Goal: Task Accomplishment & Management: Use online tool/utility

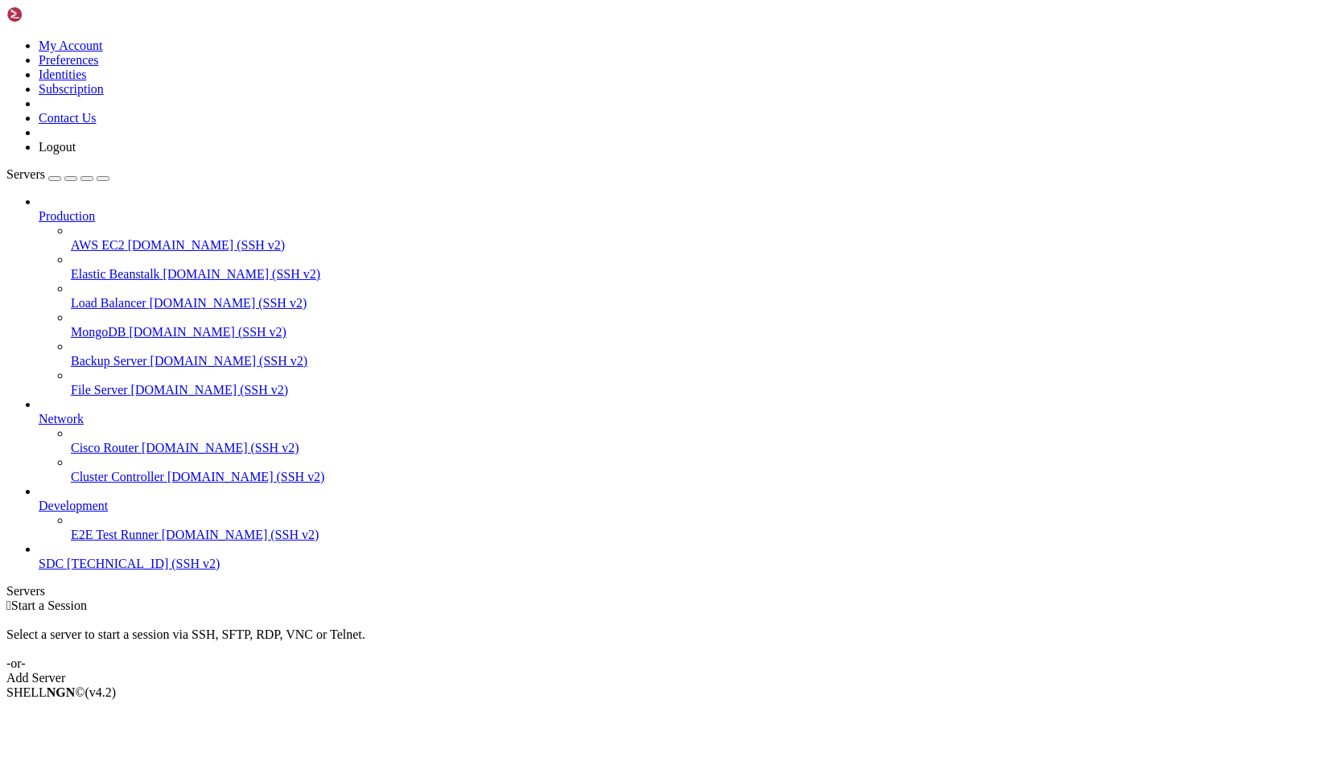
click at [60, 571] on span "SDC" at bounding box center [51, 564] width 25 height 14
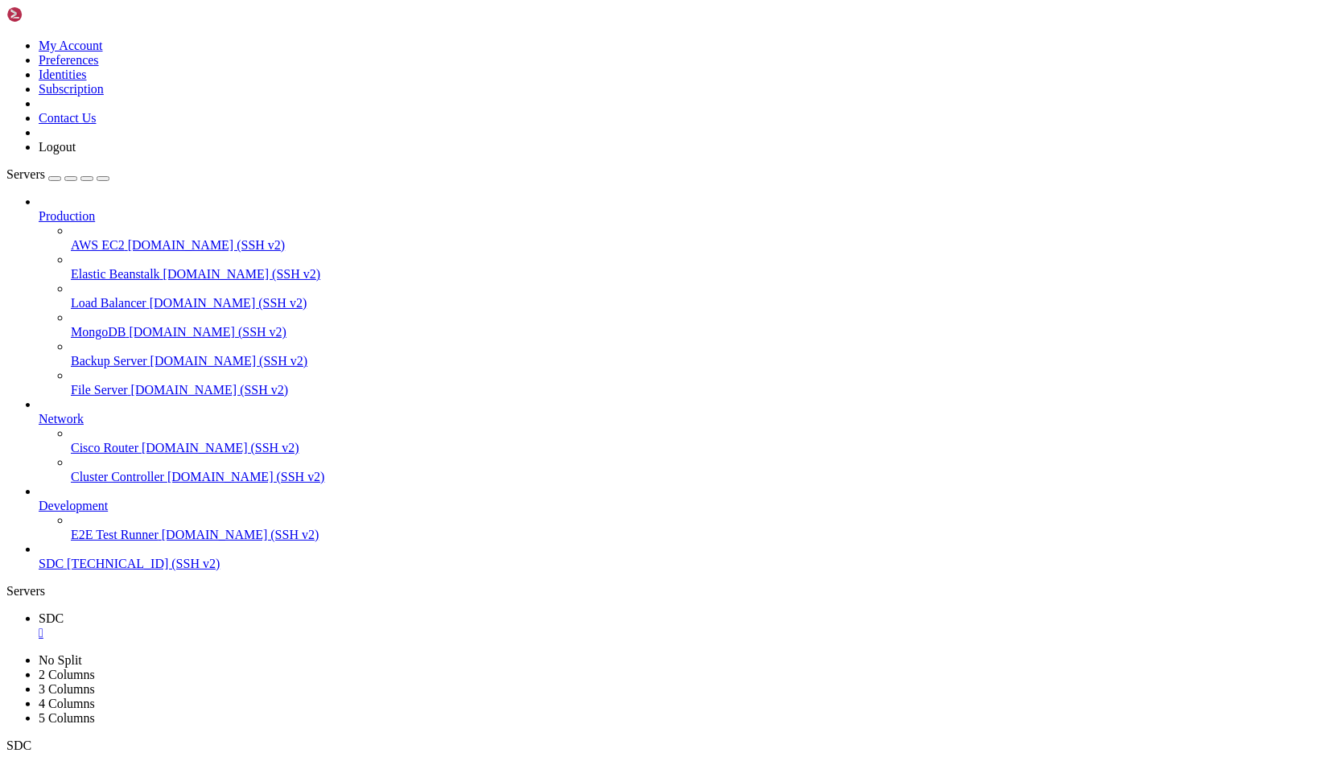
click at [262, 626] on div "" at bounding box center [684, 633] width 1290 height 14
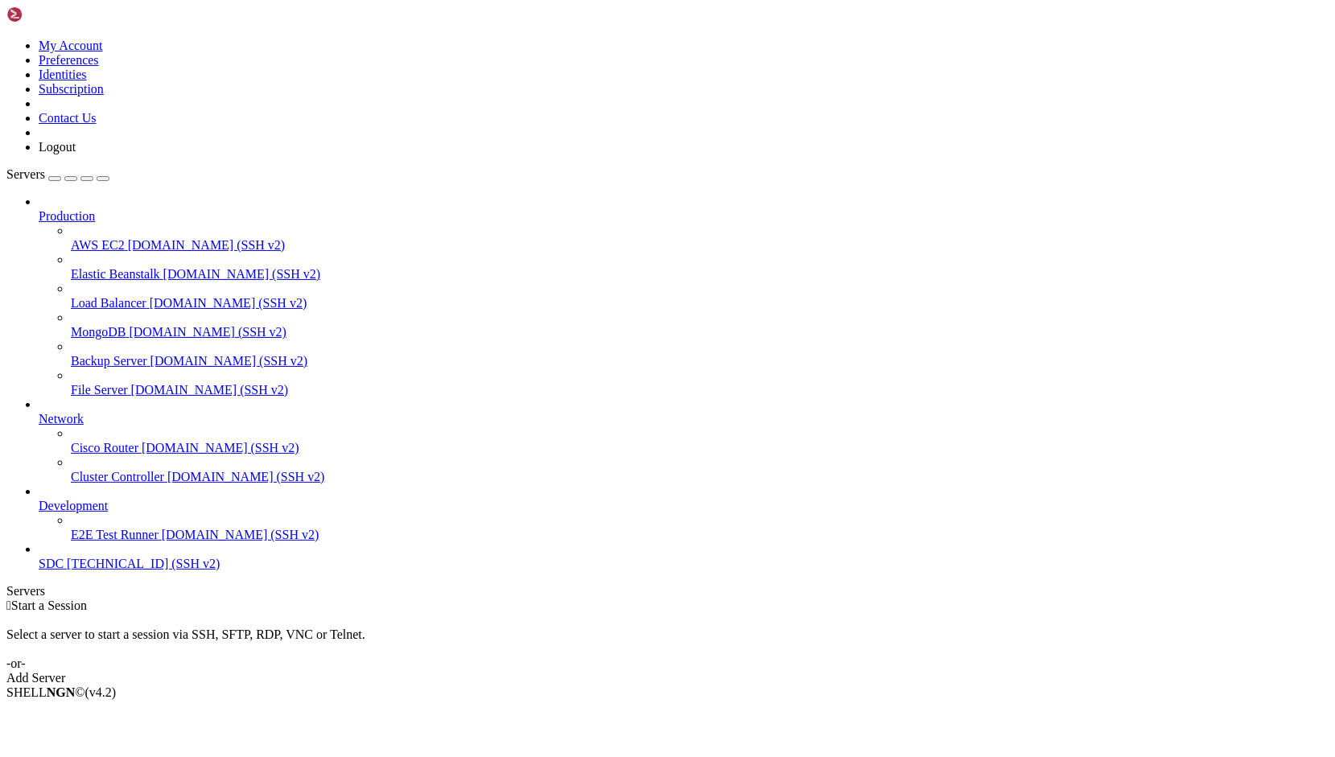
click at [64, 571] on span "SDC" at bounding box center [51, 564] width 25 height 14
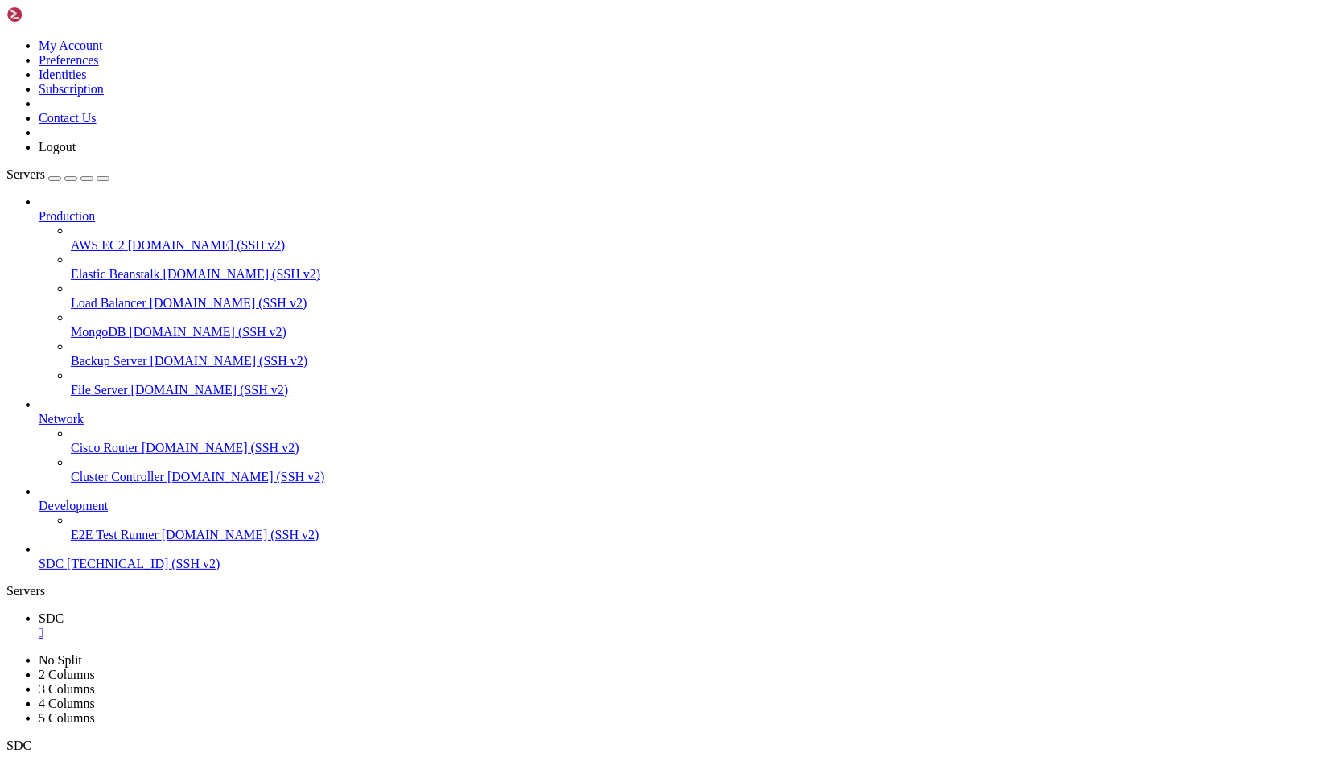
scroll to position [6379, 0]
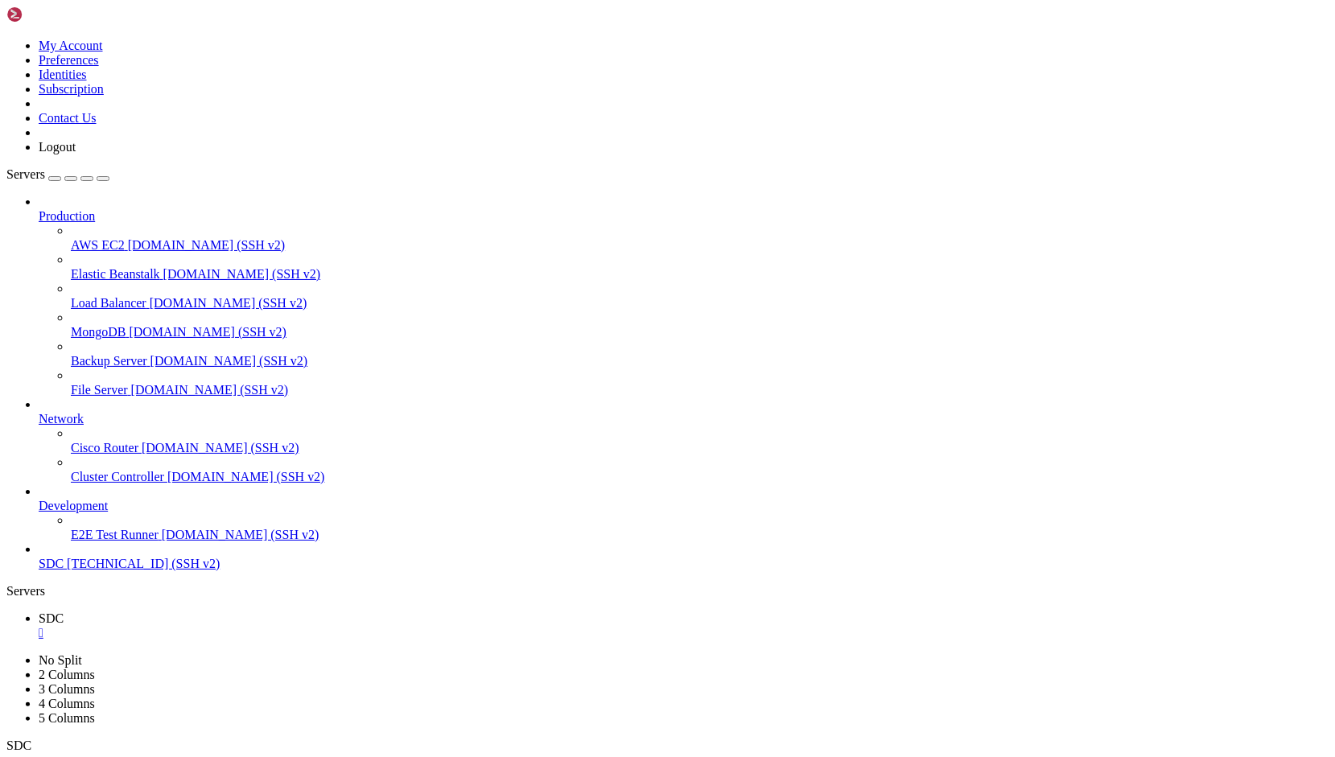
drag, startPoint x: 666, startPoint y: 1191, endPoint x: 89, endPoint y: 1115, distance: 582.1
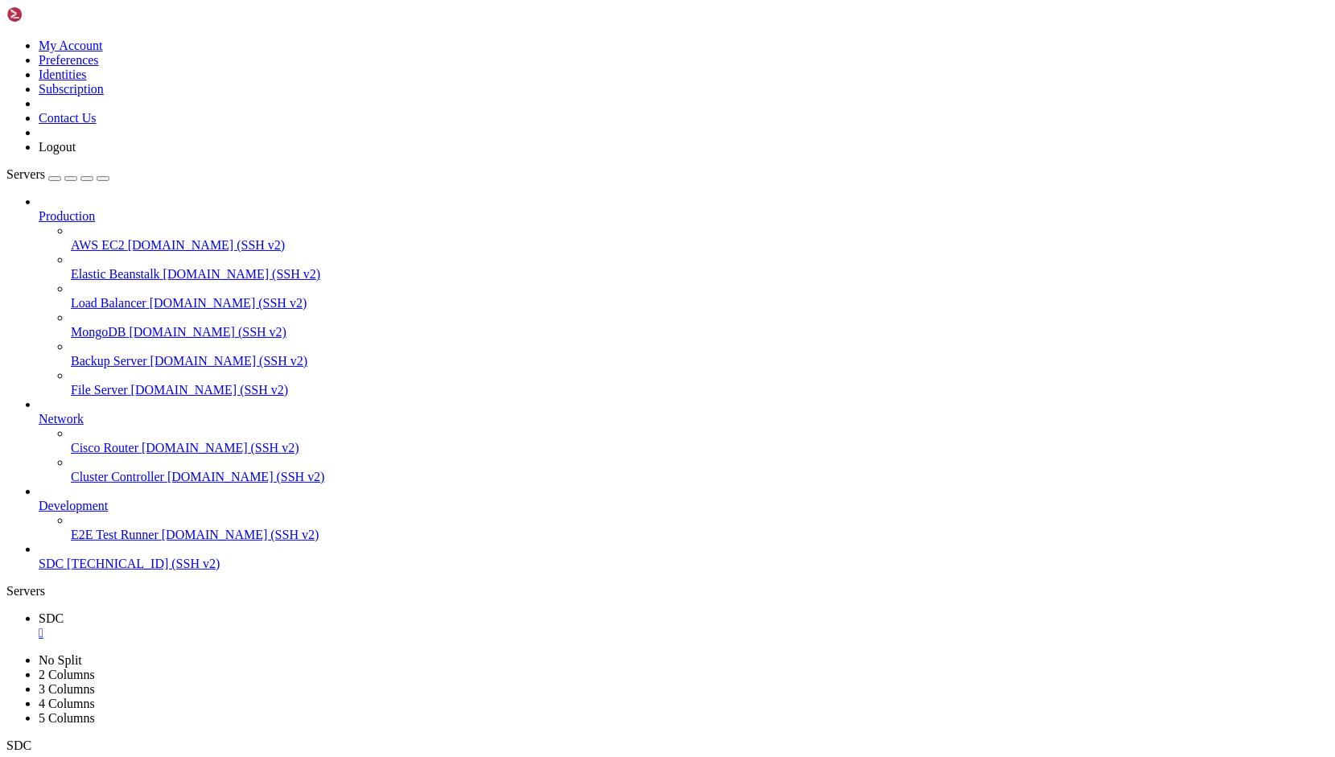
scroll to position [13381, 0]
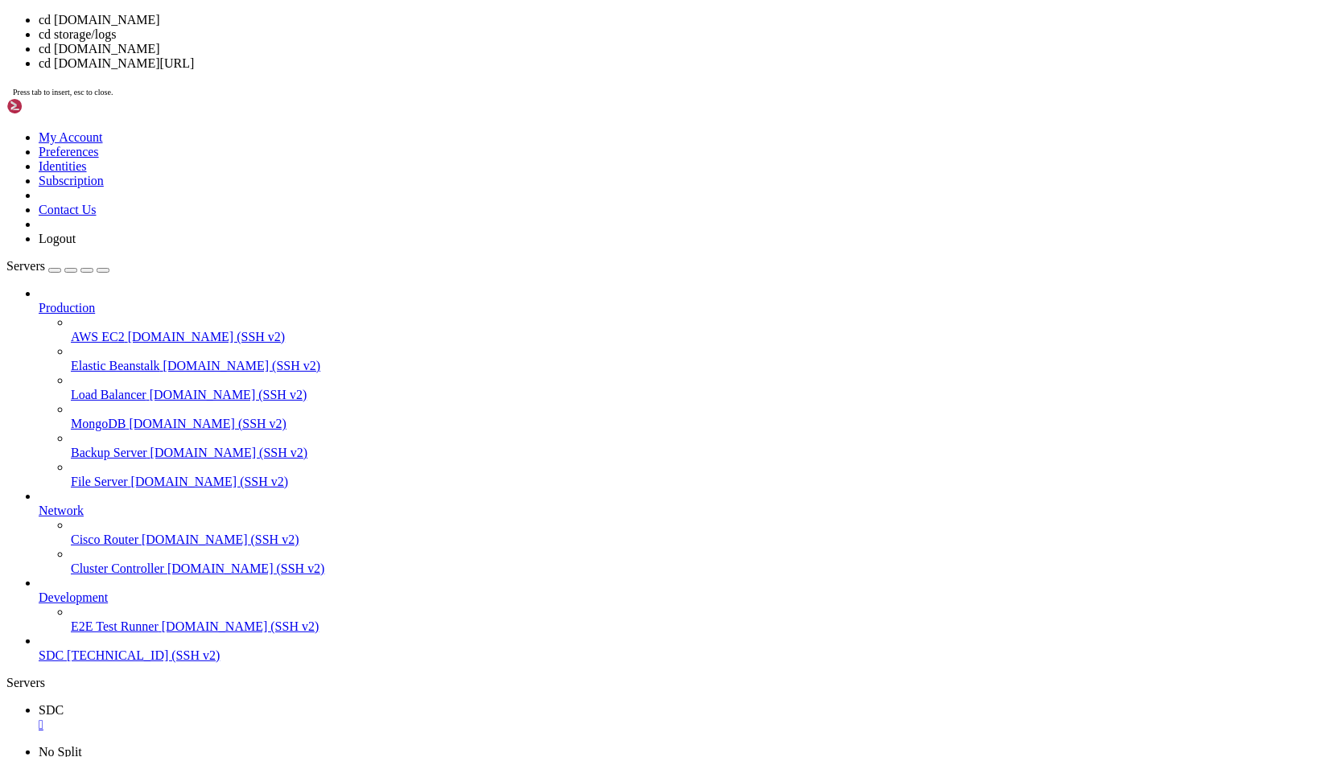
drag, startPoint x: 636, startPoint y: 1602, endPoint x: 741, endPoint y: 1682, distance: 132.2
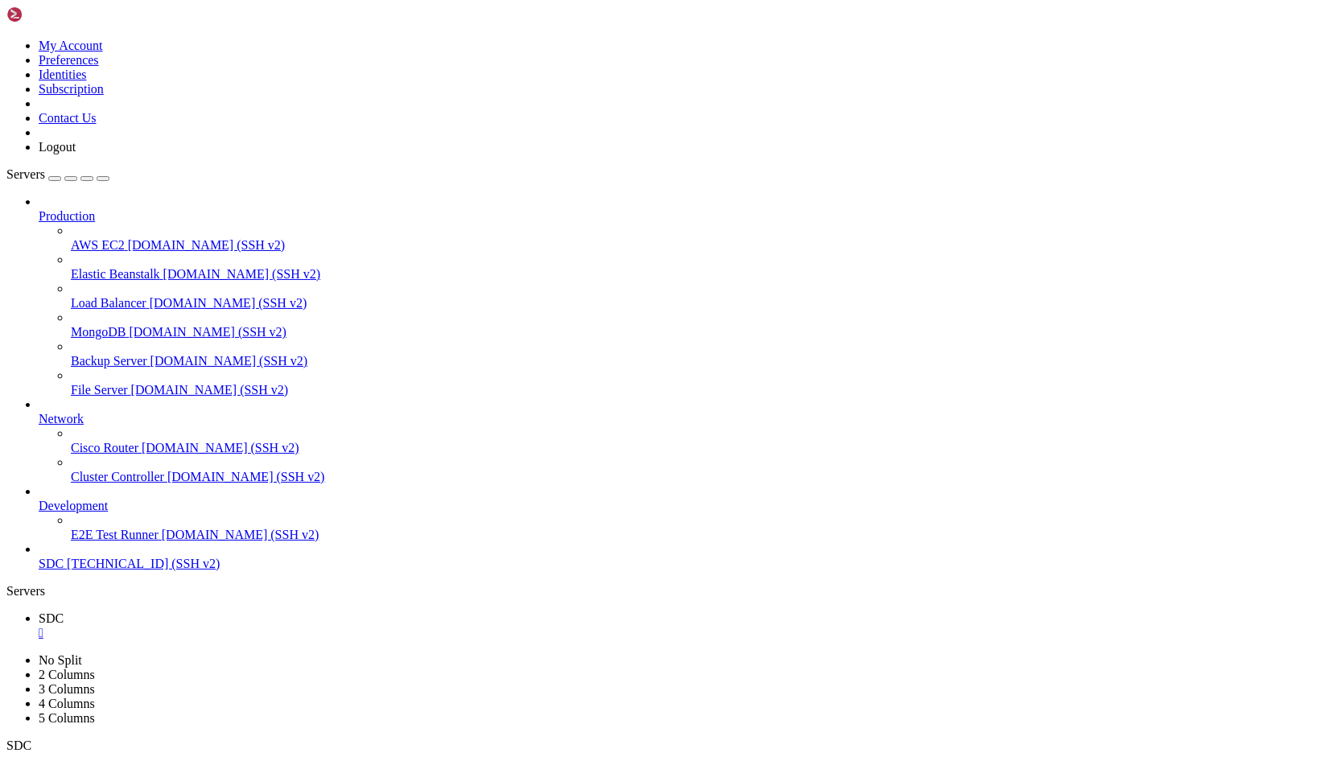
drag, startPoint x: 536, startPoint y: 1508, endPoint x: 636, endPoint y: 1513, distance: 99.9
copy x-row "nova-components"
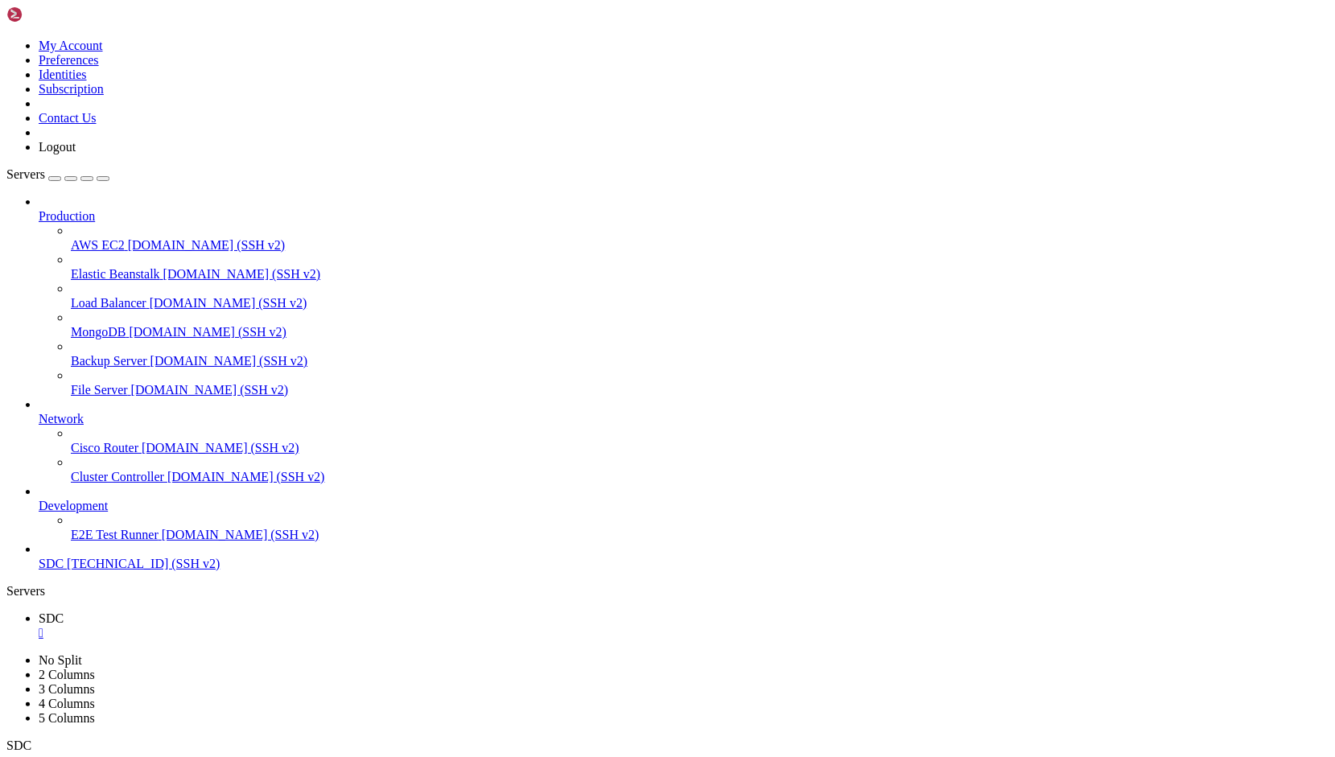
scroll to position [13532, 0]
